Goal: Contribute content

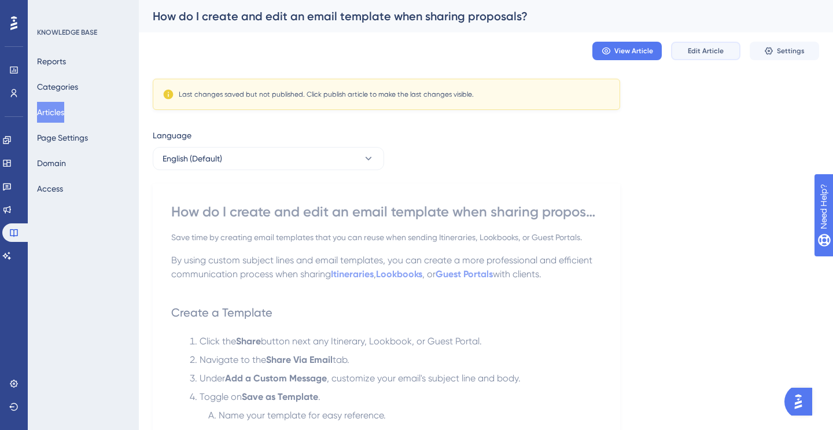
click at [718, 50] on span "Edit Article" at bounding box center [706, 50] width 36 height 9
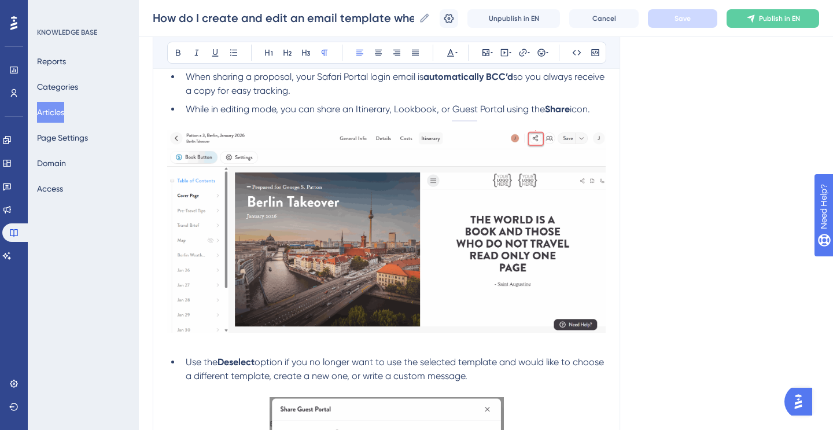
scroll to position [1499, 0]
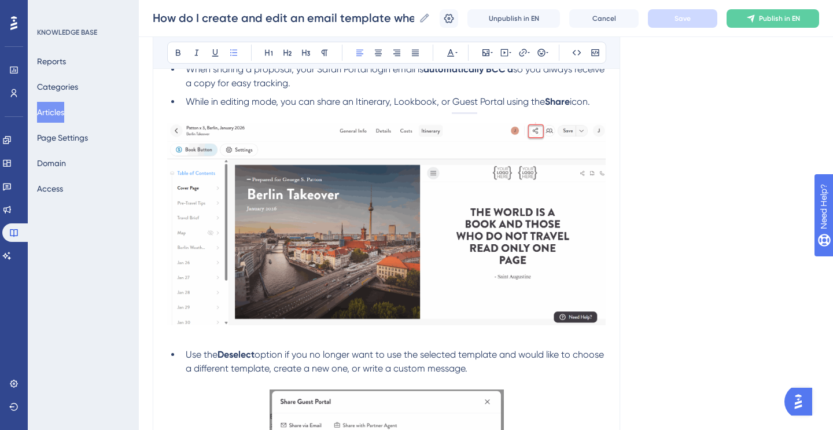
click at [301, 89] on span "so you always receive a copy for easy tracking." at bounding box center [396, 76] width 421 height 25
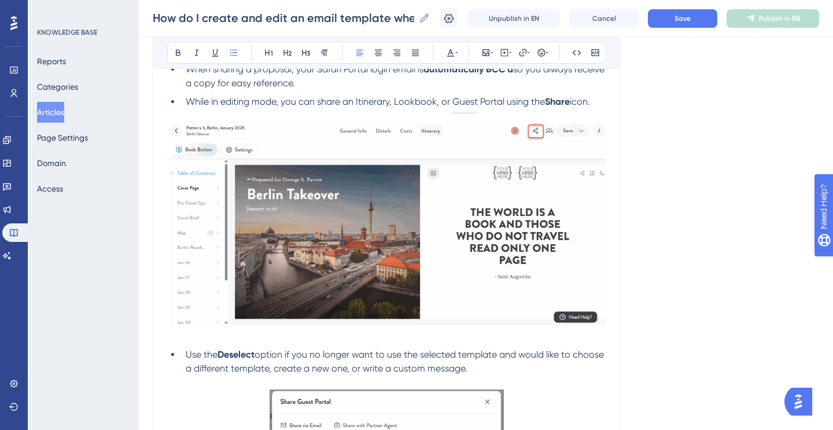
scroll to position [1492, 0]
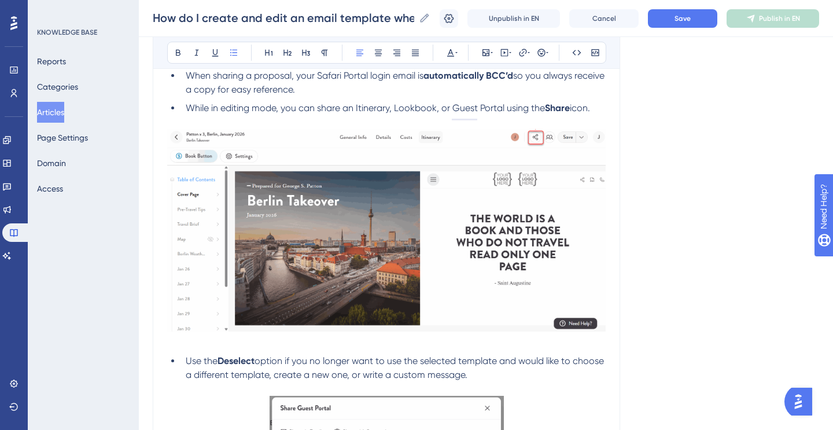
click at [249, 92] on span "so you always receive a copy for easy reference." at bounding box center [396, 82] width 421 height 25
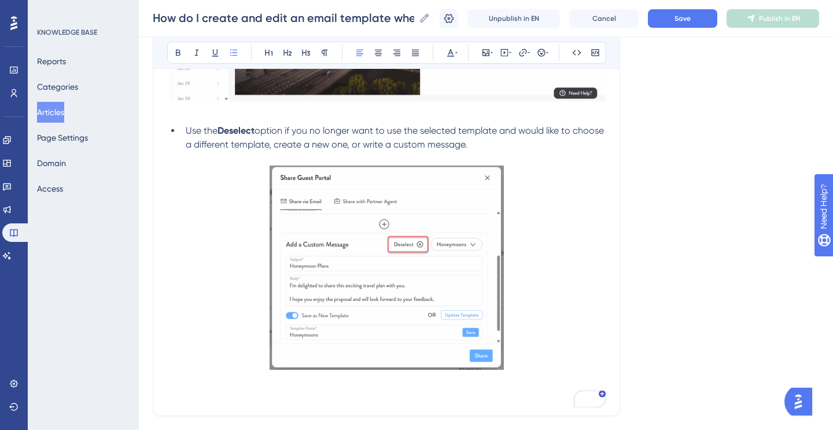
scroll to position [1821, 0]
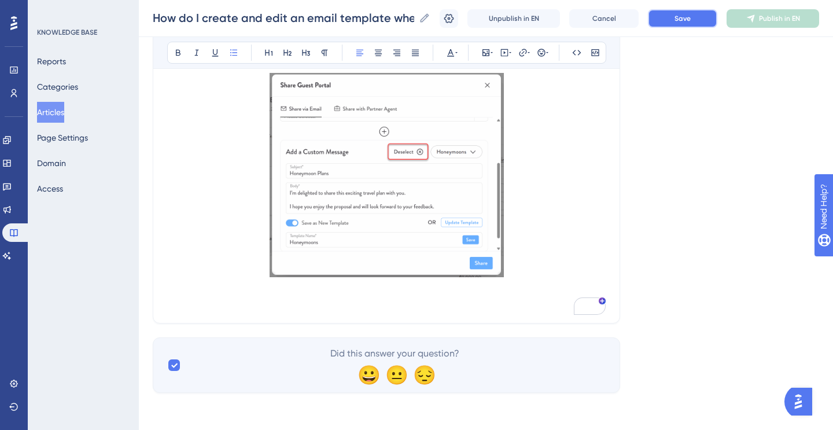
click at [694, 17] on button "Save" at bounding box center [682, 18] width 69 height 19
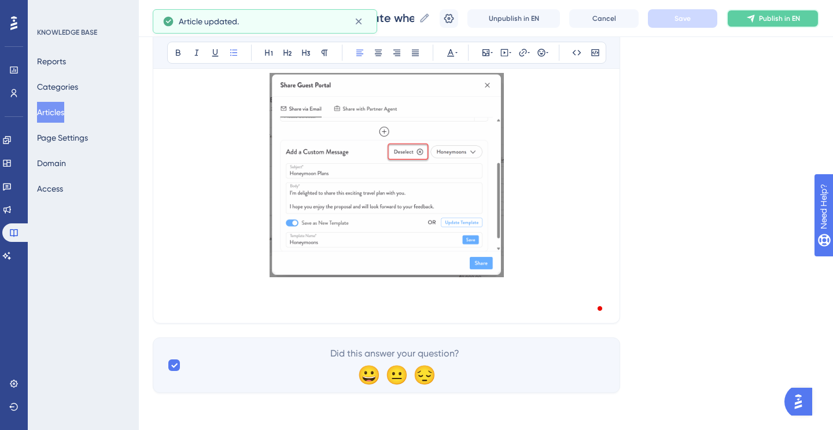
click at [774, 16] on span "Publish in EN" at bounding box center [779, 18] width 41 height 9
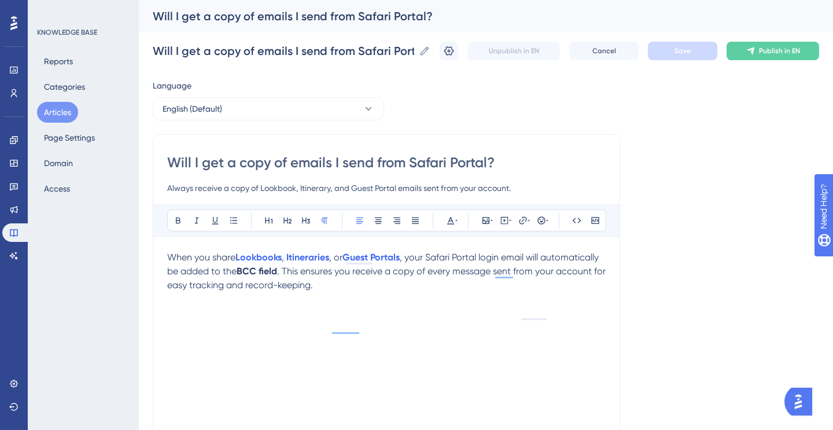
click at [225, 286] on span ". This ensures you receive a copy of every message sent from your account for e…" at bounding box center [387, 278] width 441 height 25
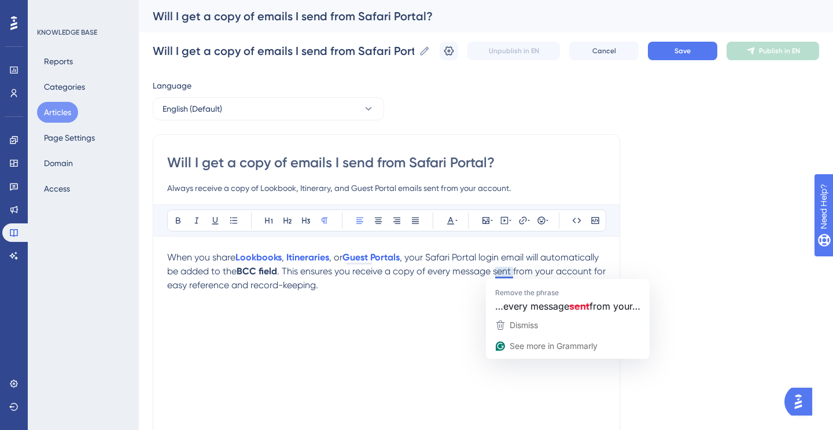
click at [495, 273] on span ". This ensures you receive a copy of every message sent from your account for e…" at bounding box center [387, 278] width 441 height 25
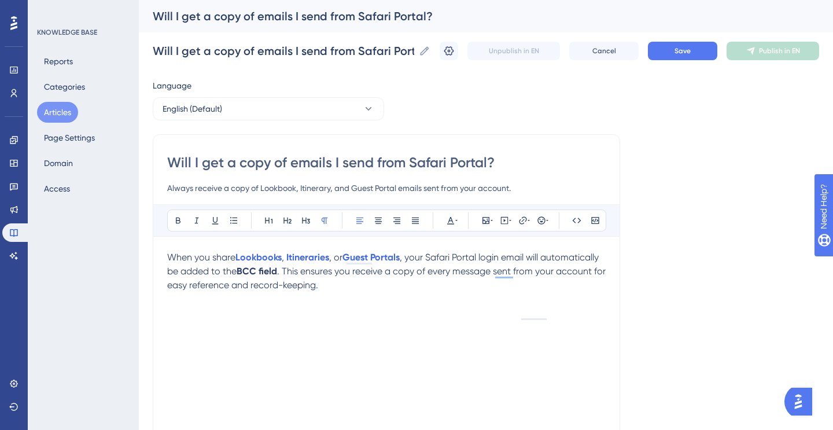
click at [416, 287] on p "When you share Lookbooks , Itineraries , or Guest Portals , your Safari Portal …" at bounding box center [386, 272] width 439 height 42
click at [682, 57] on button "Save" at bounding box center [682, 51] width 69 height 19
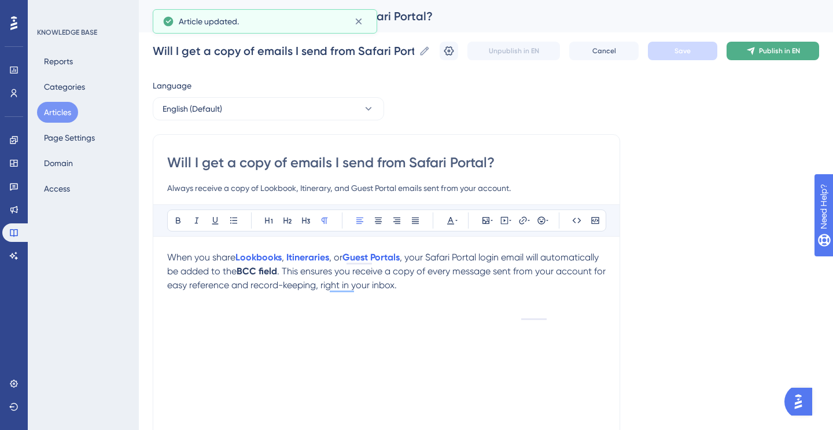
click at [753, 51] on icon at bounding box center [751, 51] width 8 height 8
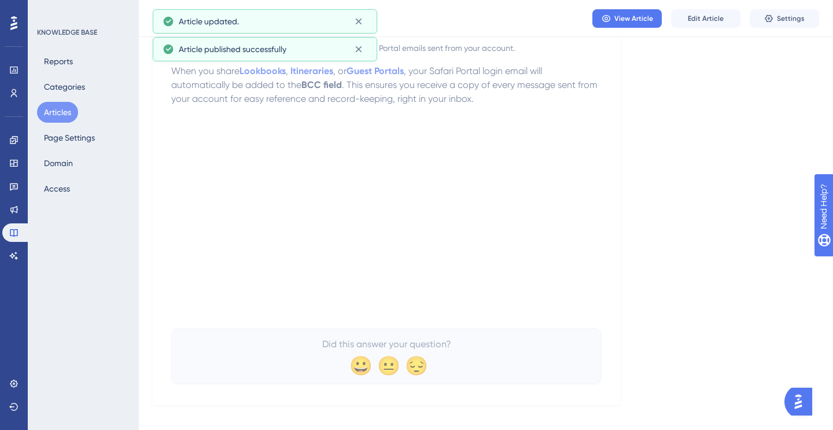
scroll to position [146, 0]
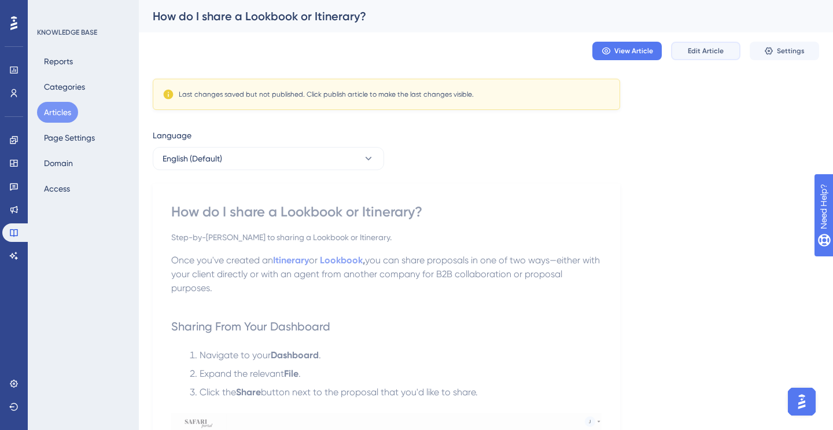
click at [715, 52] on span "Edit Article" at bounding box center [706, 50] width 36 height 9
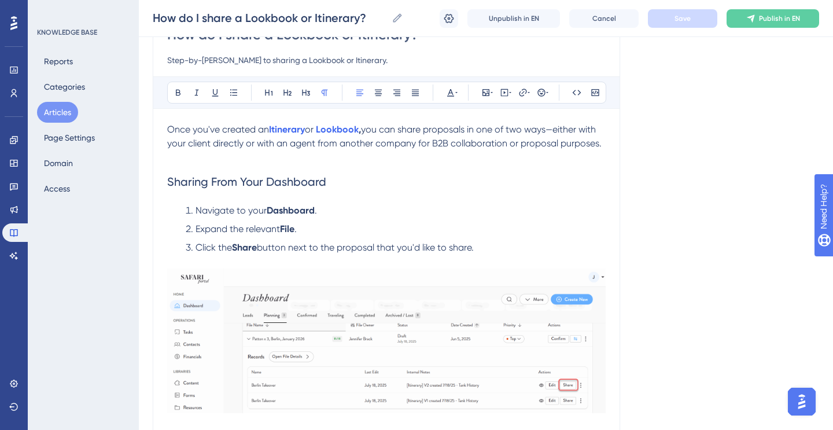
scroll to position [128, 0]
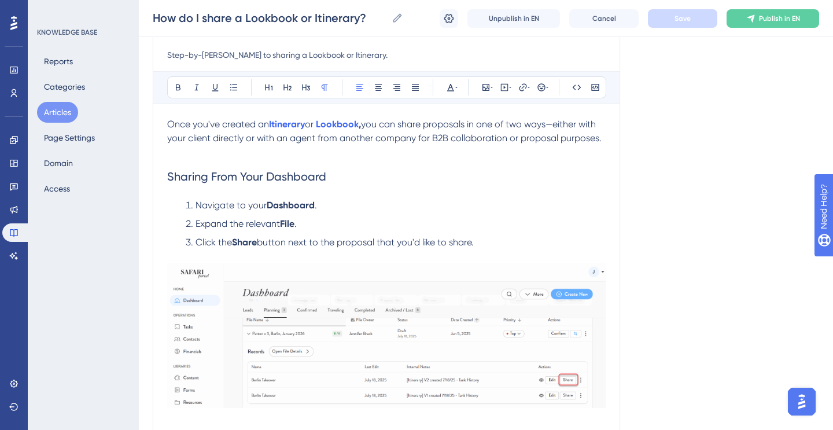
click at [423, 139] on span "you can share proposals in one of two ways—either with your client directly or …" at bounding box center [384, 131] width 435 height 25
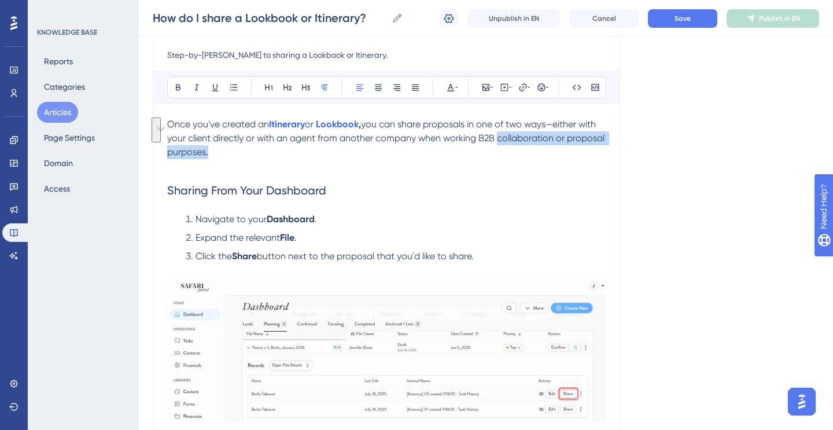
drag, startPoint x: 497, startPoint y: 140, endPoint x: 511, endPoint y: 150, distance: 17.5
click at [511, 150] on p "Once you've created an Itinerary or Lookbook , you can share proposals in one o…" at bounding box center [386, 138] width 439 height 42
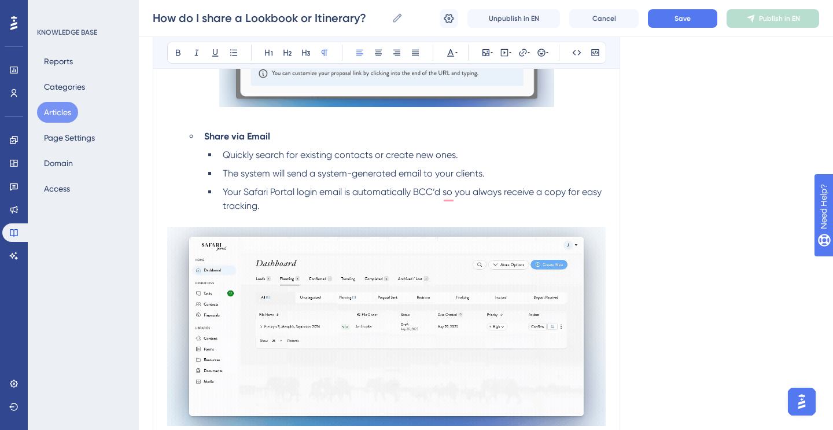
scroll to position [1056, 0]
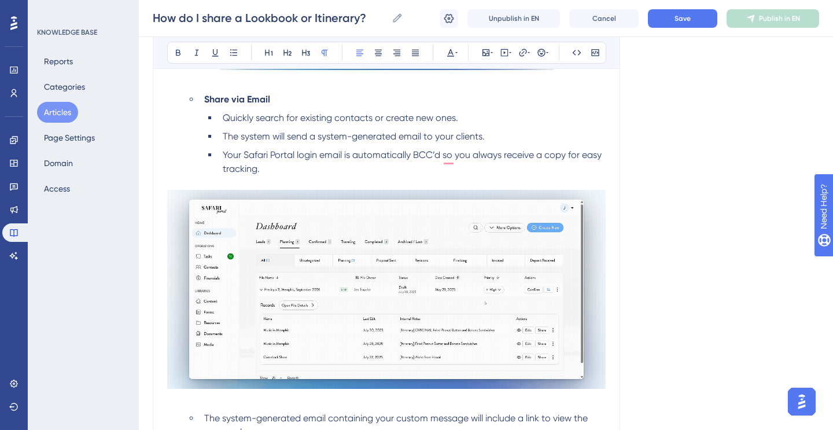
click at [243, 176] on li "Your Safari Portal login email is automatically BCC’d so you always receive a c…" at bounding box center [412, 162] width 388 height 28
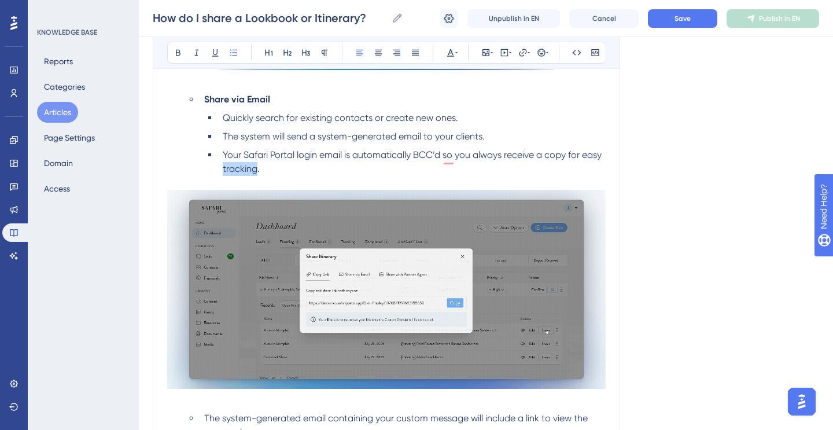
click at [243, 176] on li "Your Safari Portal login email is automatically BCC’d so you always receive a c…" at bounding box center [412, 162] width 388 height 28
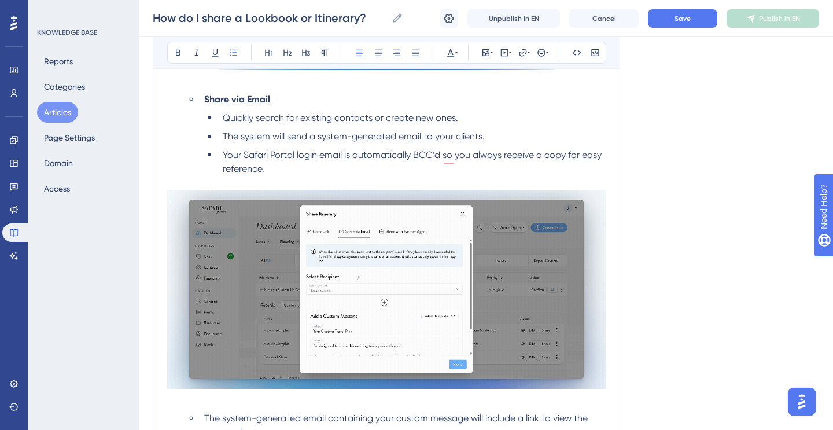
click at [568, 160] on span "Your Safari Portal login email is automatically BCC’d so you always receive a c…" at bounding box center [413, 161] width 381 height 25
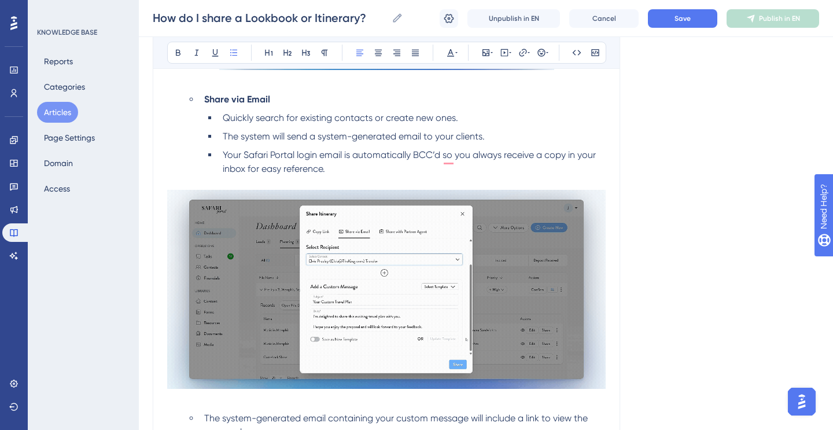
click at [274, 171] on span "Your Safari Portal login email is automatically BCC’d so you always receive a c…" at bounding box center [411, 161] width 376 height 25
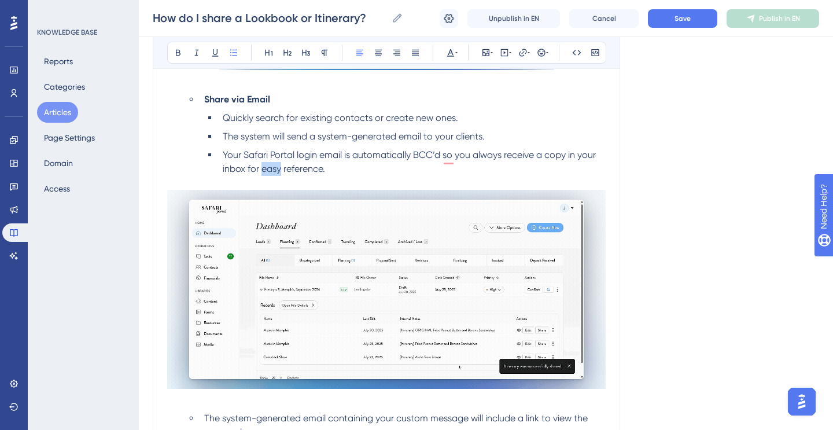
click at [274, 171] on span "Your Safari Portal login email is automatically BCC’d so you always receive a c…" at bounding box center [411, 161] width 376 height 25
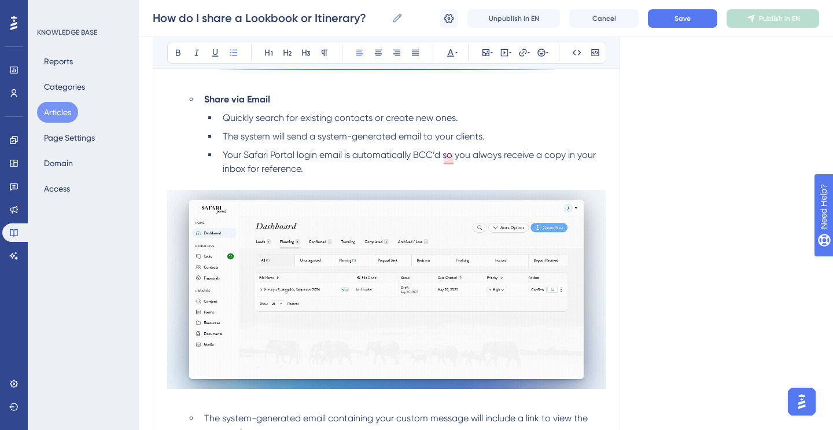
click at [568, 159] on span "Your Safari Portal login email is automatically BCC’d so you always receive a c…" at bounding box center [411, 161] width 376 height 25
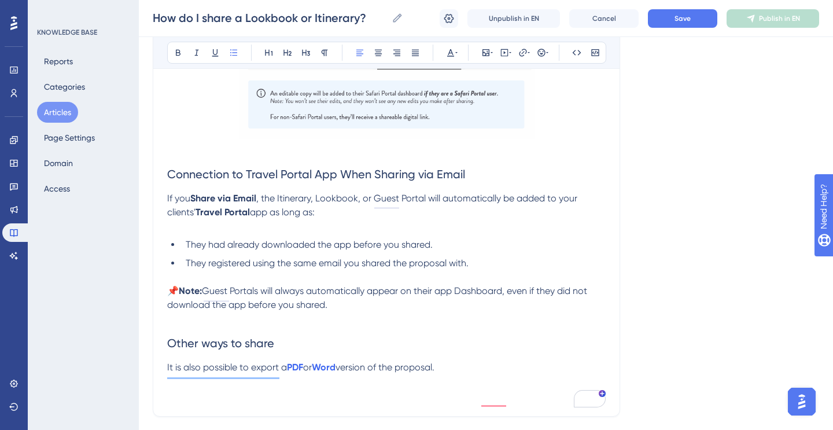
scroll to position [2070, 0]
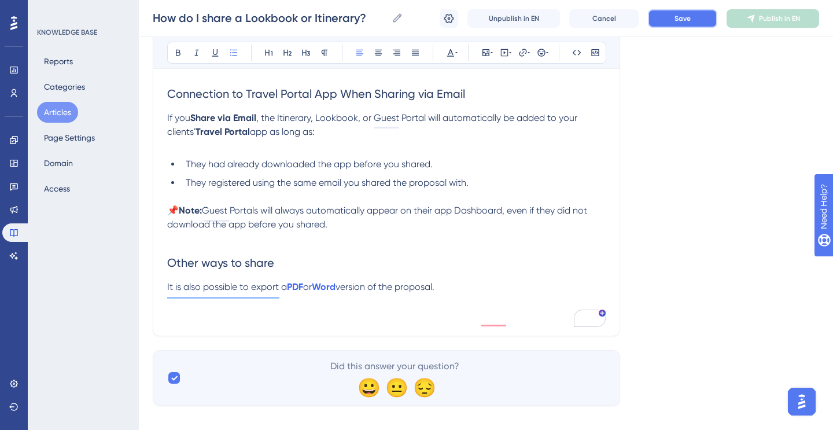
click at [667, 19] on button "Save" at bounding box center [682, 18] width 69 height 19
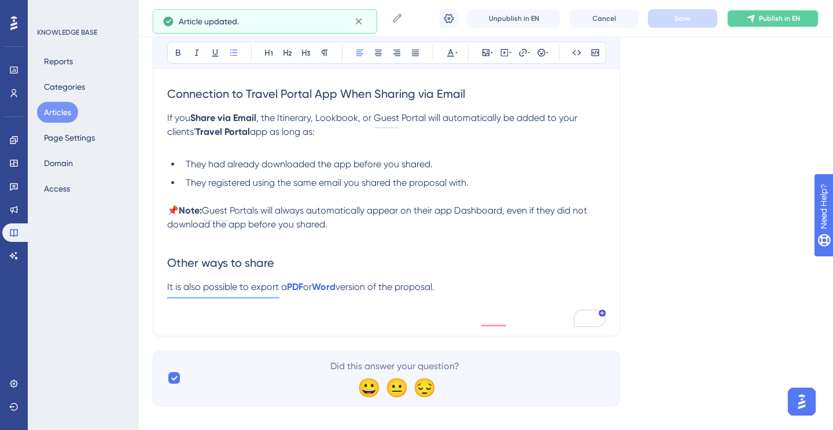
click at [770, 16] on span "Publish in EN" at bounding box center [779, 18] width 41 height 9
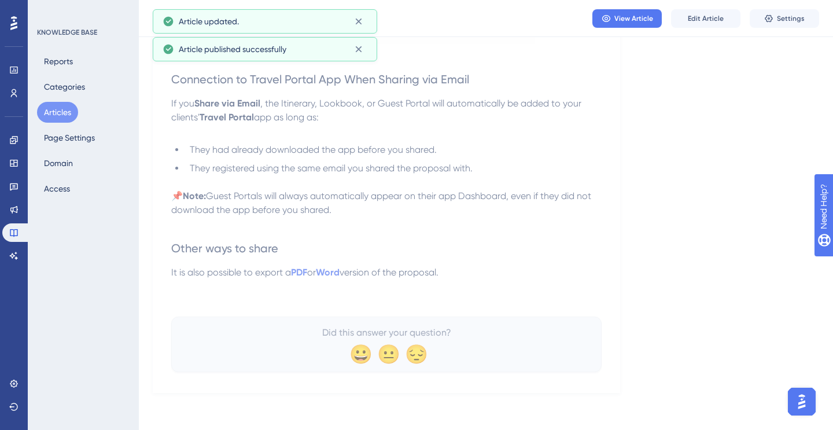
scroll to position [2031, 0]
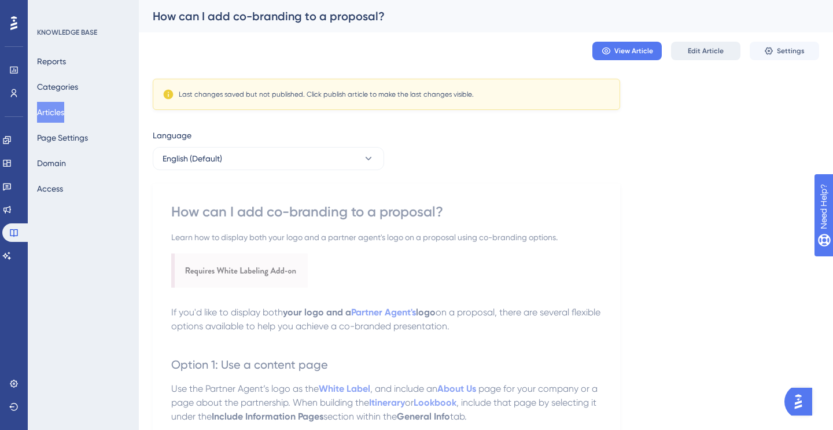
click at [698, 51] on span "Edit Article" at bounding box center [706, 50] width 36 height 9
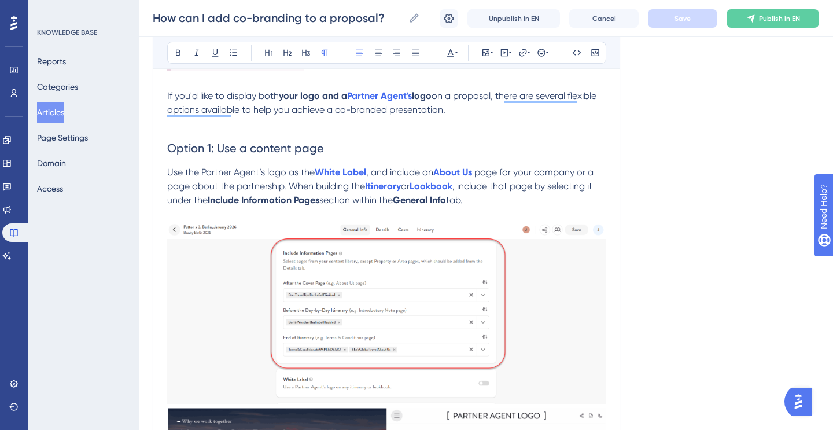
scroll to position [209, 0]
drag, startPoint x: 239, startPoint y: 148, endPoint x: 330, endPoint y: 146, distance: 91.4
click at [330, 146] on h2 "Option 1: Use a content page" at bounding box center [386, 147] width 439 height 35
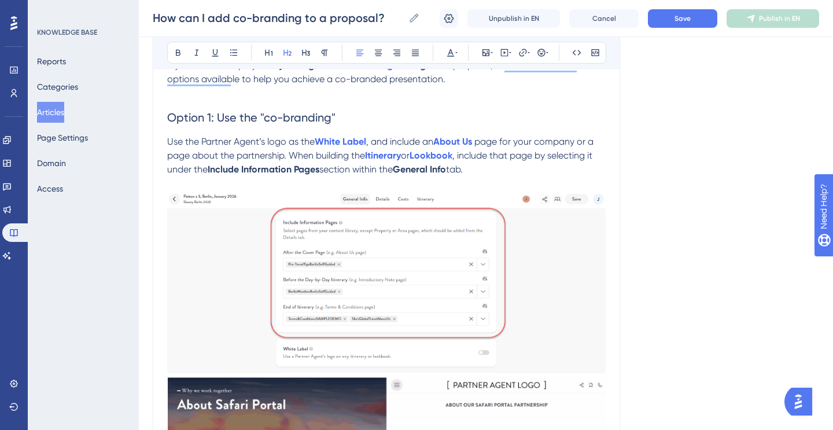
scroll to position [239, 0]
click at [342, 116] on h2 "Option 1: Use the "co-branding"" at bounding box center [386, 118] width 439 height 35
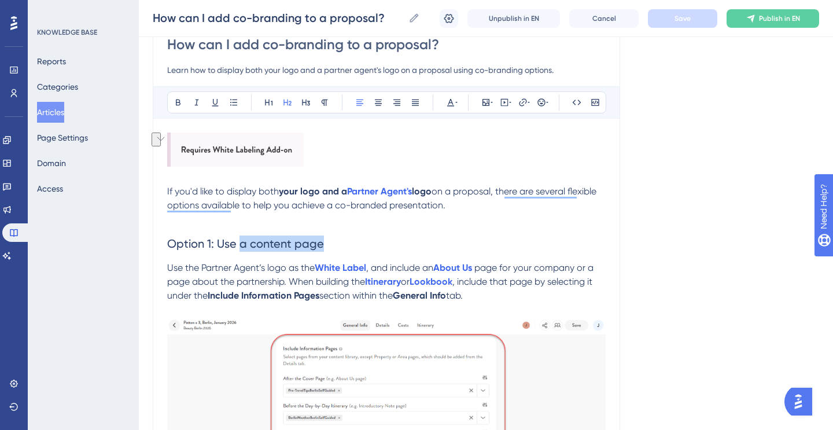
scroll to position [110, 0]
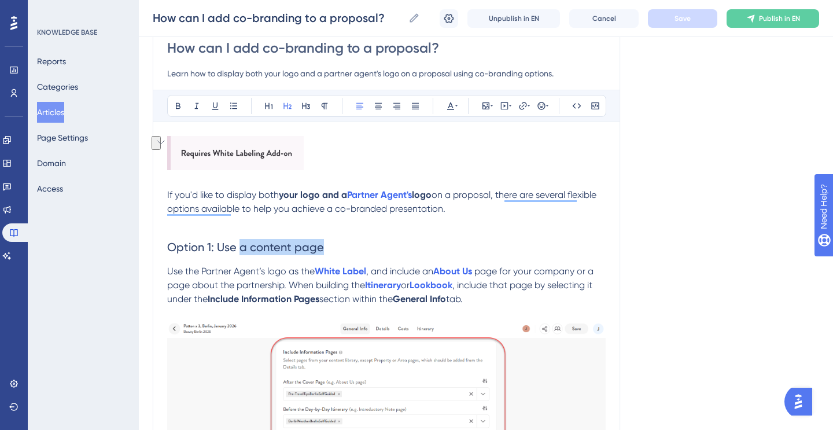
click at [360, 245] on h2 "Option 1: Use a content page" at bounding box center [386, 247] width 439 height 35
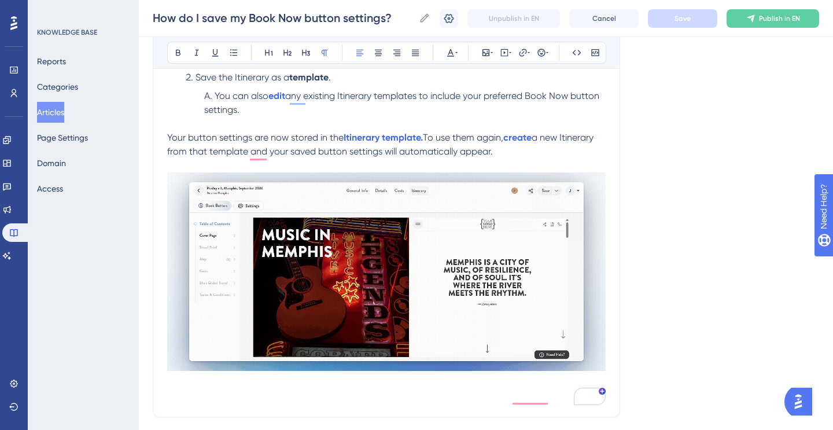
scroll to position [336, 0]
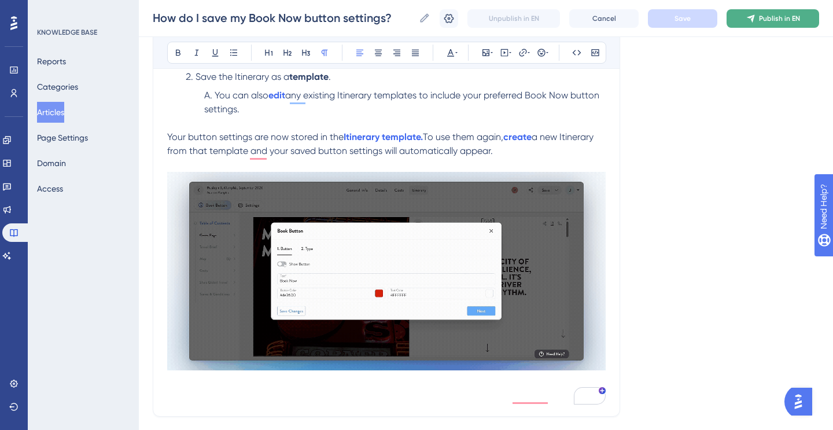
click at [778, 15] on span "Publish in EN" at bounding box center [779, 18] width 41 height 9
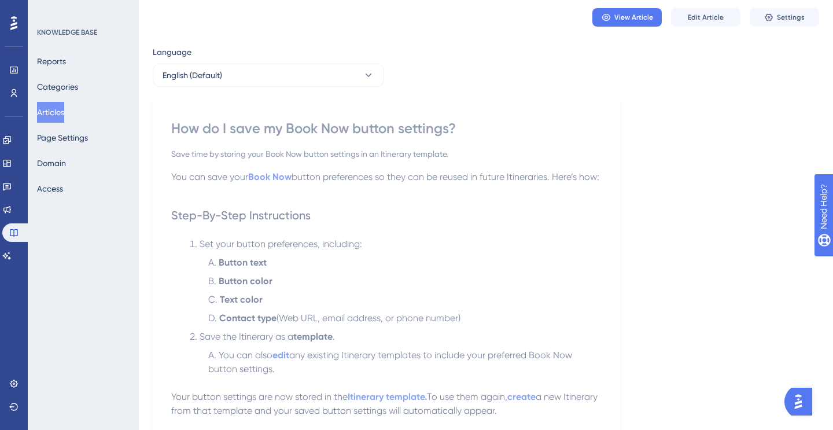
scroll to position [0, 0]
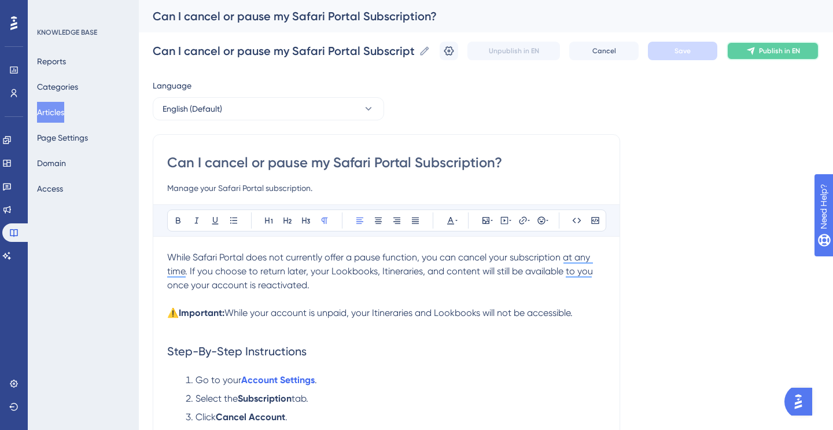
click at [763, 43] on button "Publish in EN" at bounding box center [773, 51] width 93 height 19
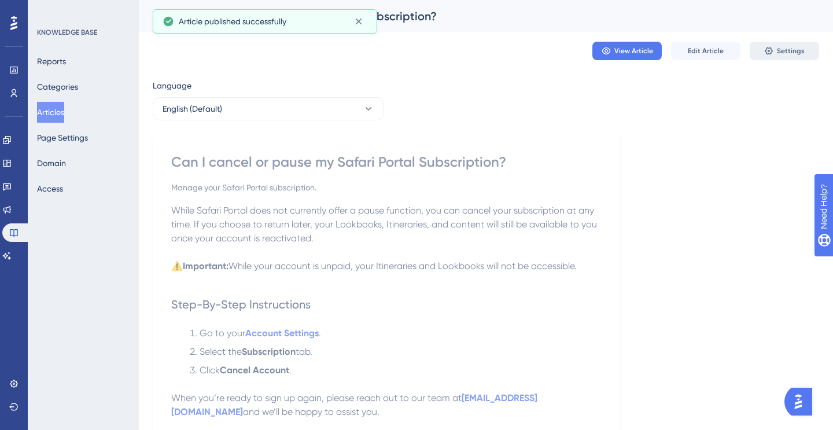
click at [775, 49] on button "Settings" at bounding box center [784, 51] width 69 height 19
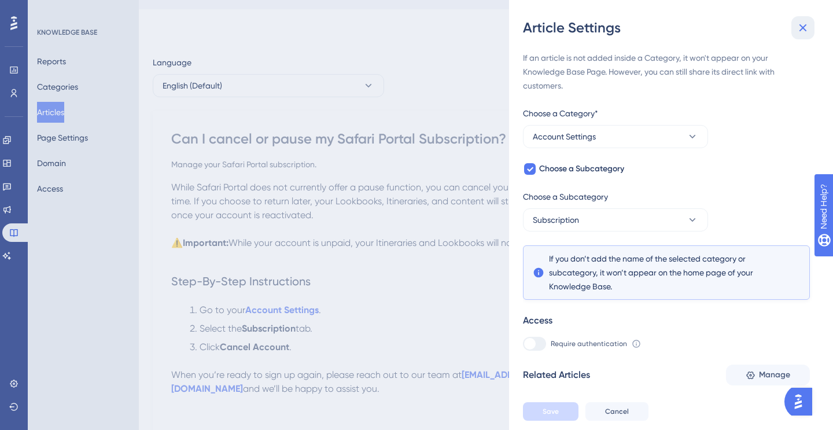
click at [801, 29] on icon at bounding box center [804, 28] width 8 height 8
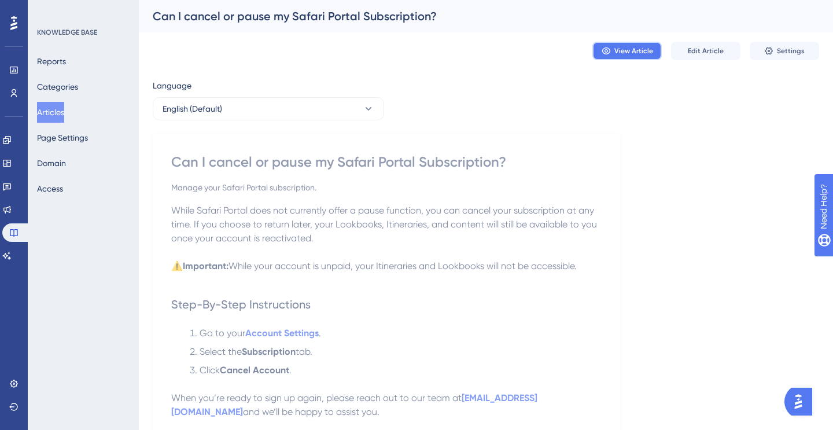
click at [643, 51] on span "View Article" at bounding box center [633, 50] width 39 height 9
